Goal: Navigation & Orientation: Find specific page/section

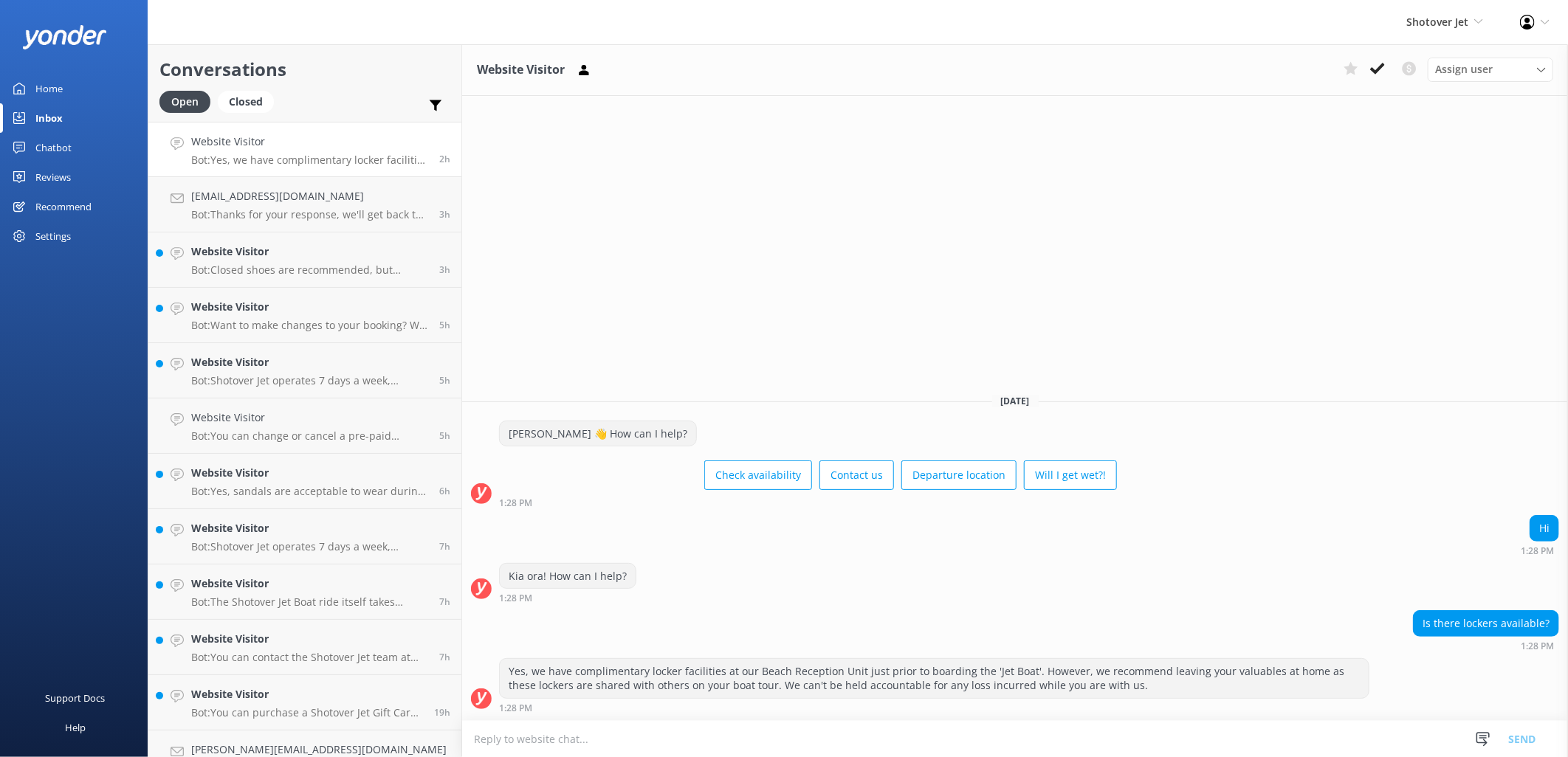
click at [46, 141] on div "Chatbot" at bounding box center [54, 147] width 36 height 30
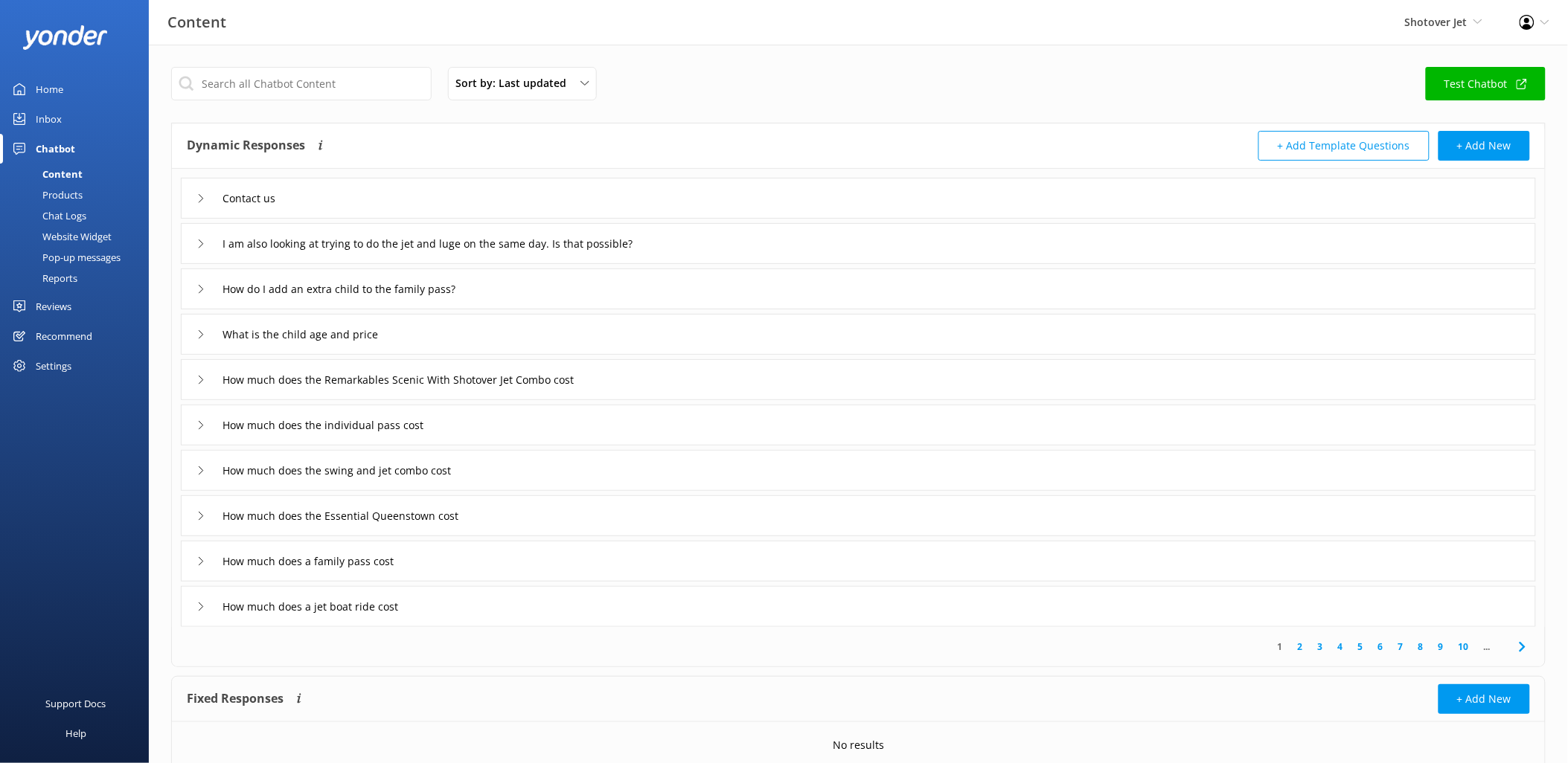
click at [39, 89] on div "Home" at bounding box center [50, 89] width 27 height 30
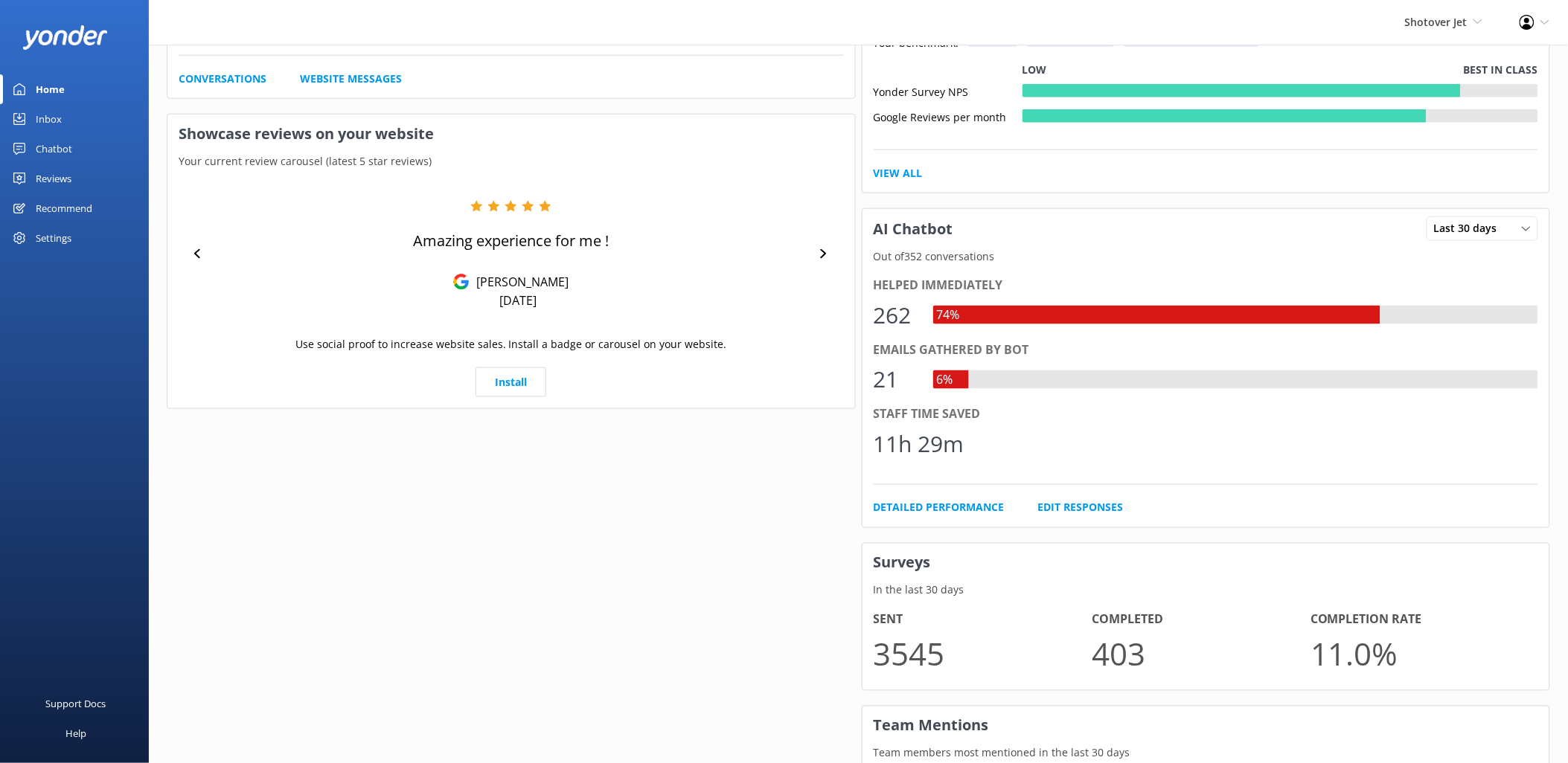
scroll to position [578, 0]
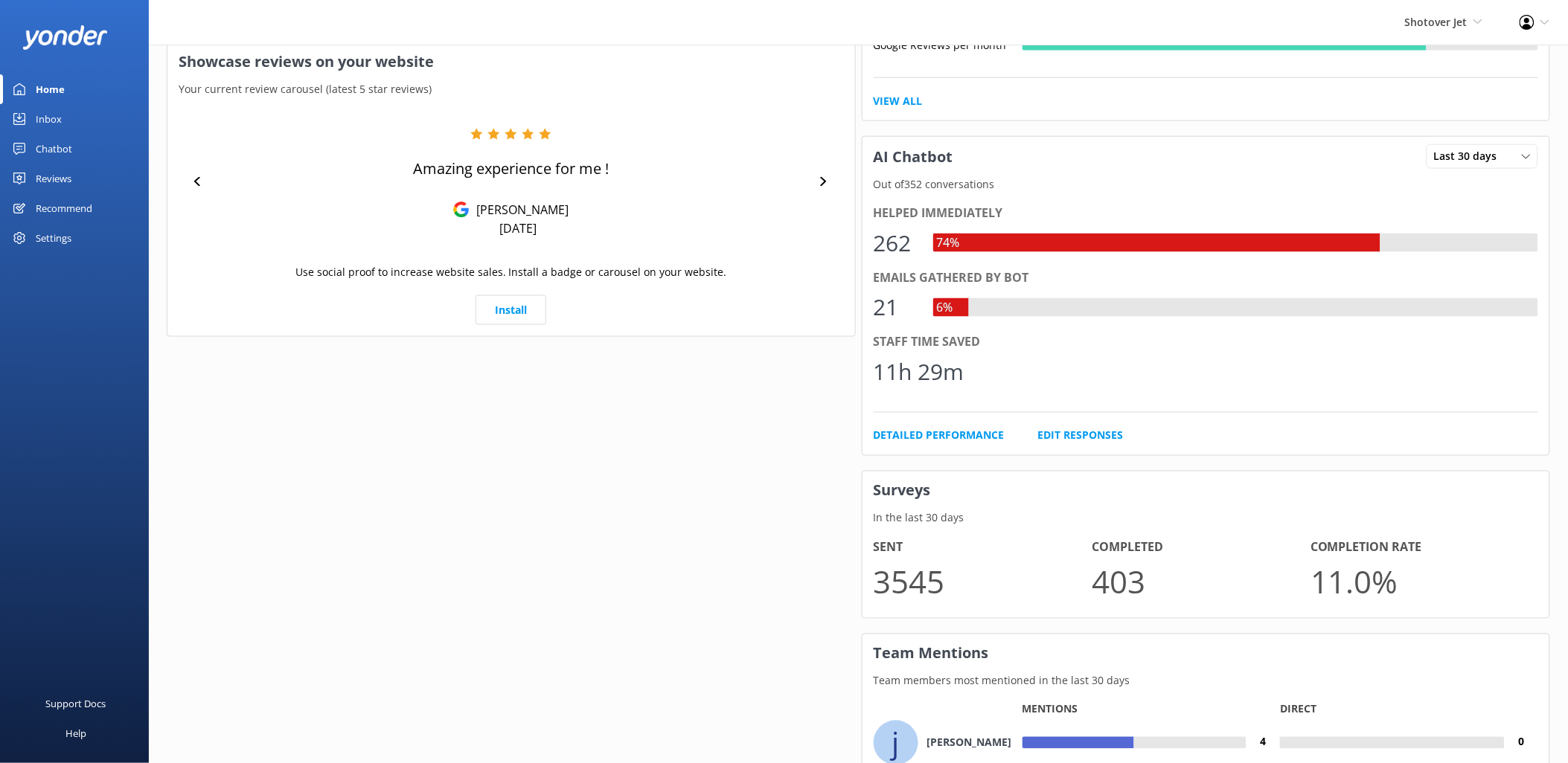
click at [88, 93] on link "Home" at bounding box center [74, 89] width 149 height 30
click at [757, 433] on div "Your Reputation Last 30 days Last 7 days Last 30 days From all sources of revie…" at bounding box center [512, 247] width 696 height 1421
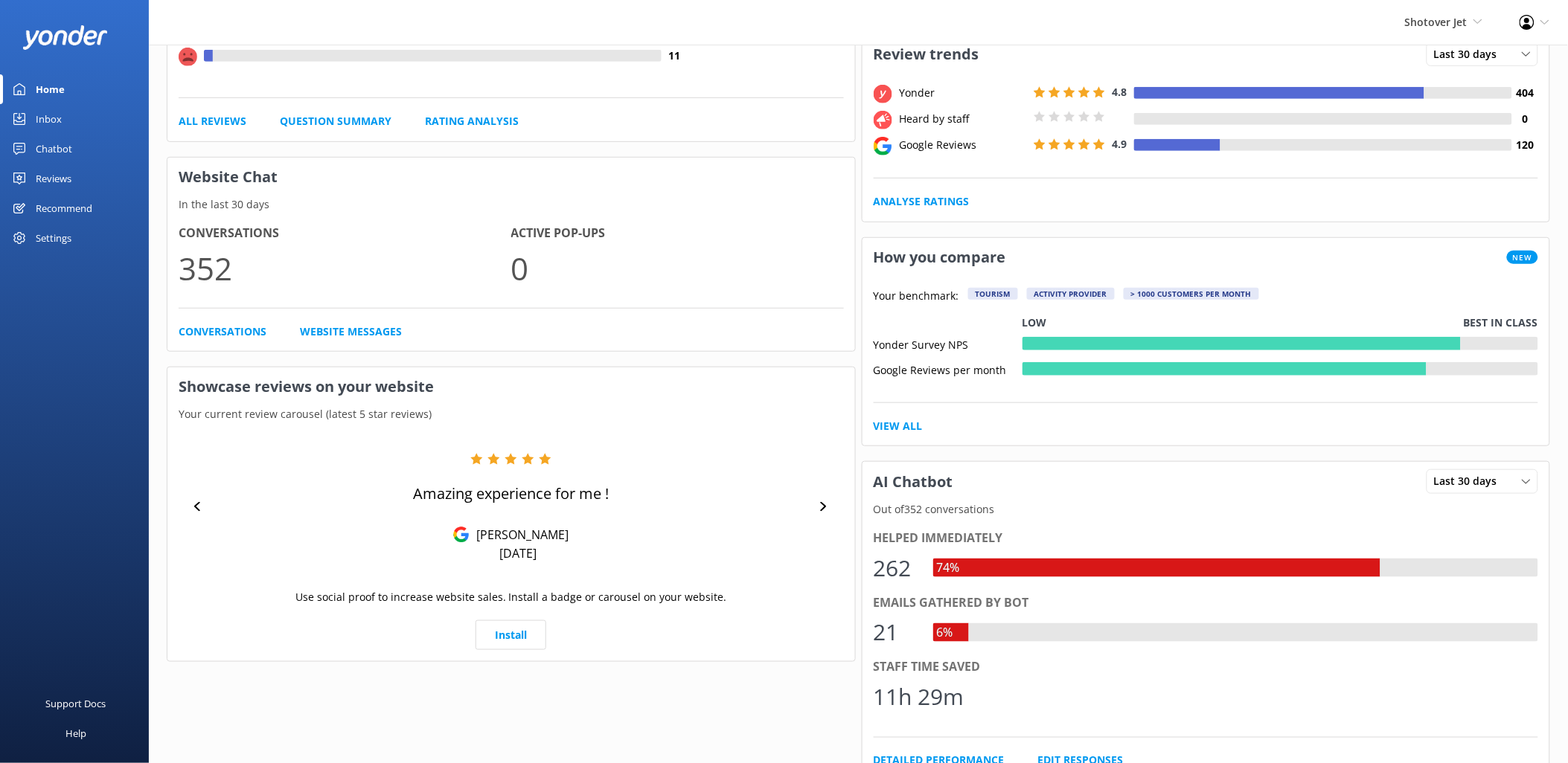
scroll to position [248, 0]
